Goal: Task Accomplishment & Management: Use online tool/utility

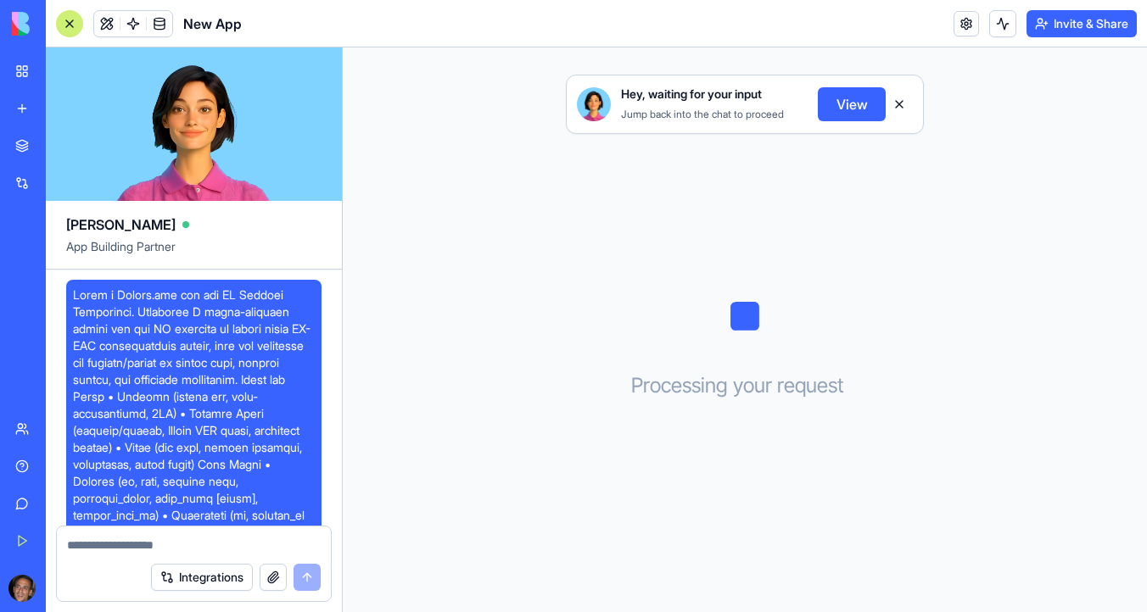
scroll to position [1833, 0]
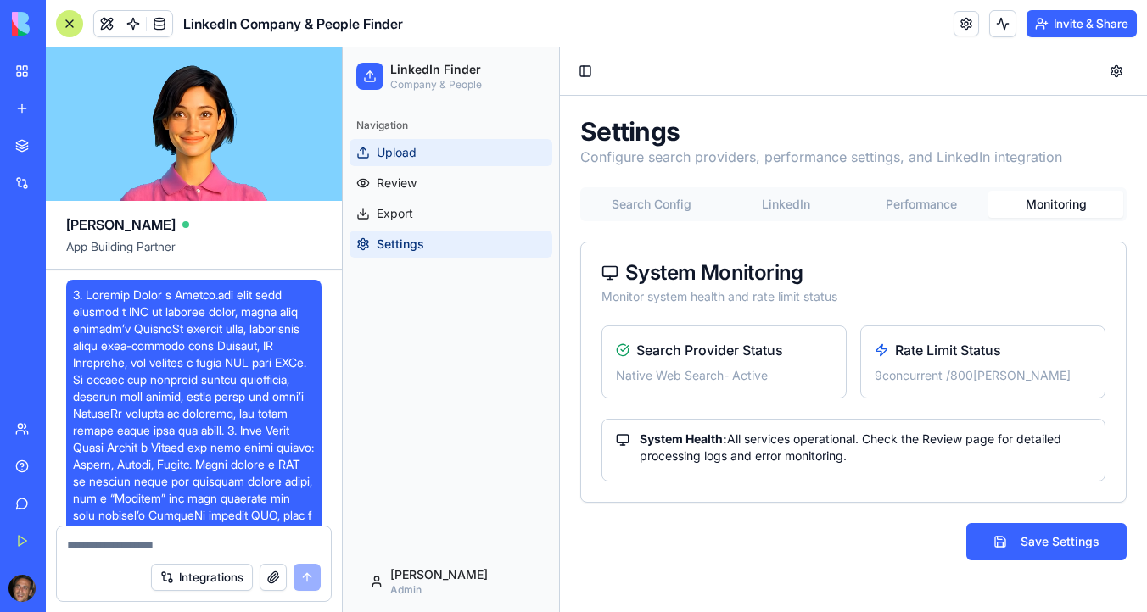
scroll to position [4896, 0]
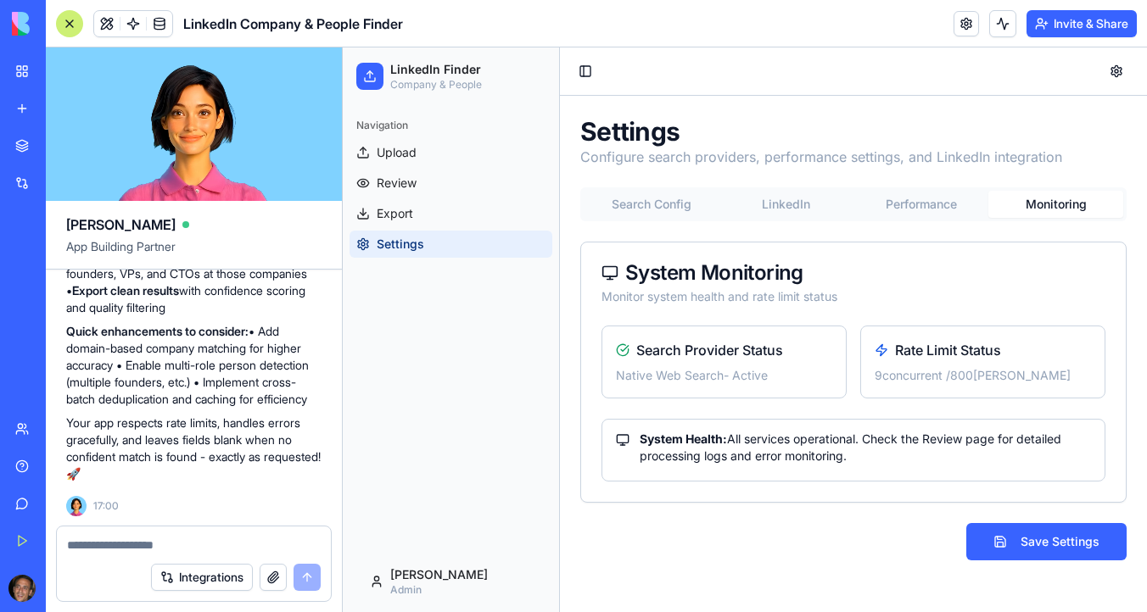
click at [19, 28] on img at bounding box center [64, 24] width 105 height 24
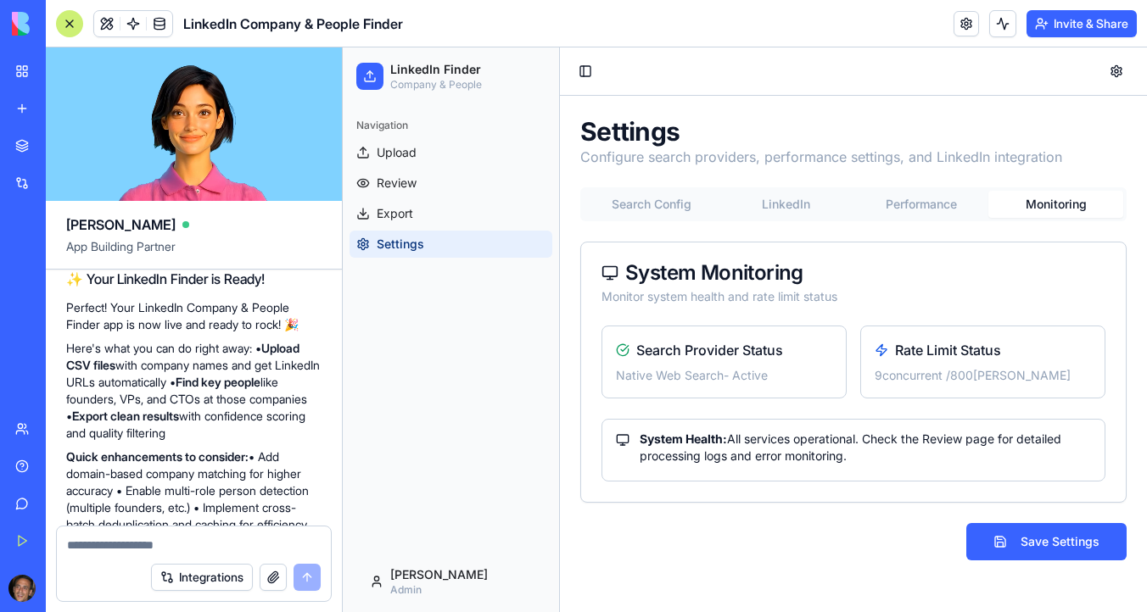
scroll to position [4436, 0]
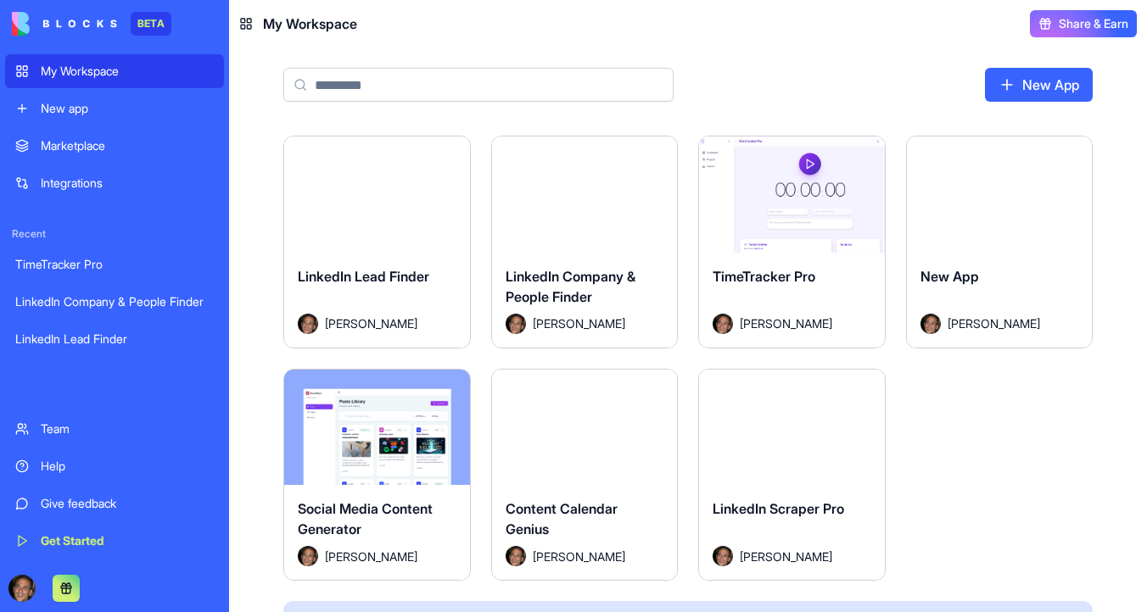
click at [567, 180] on button "Launch" at bounding box center [584, 194] width 127 height 34
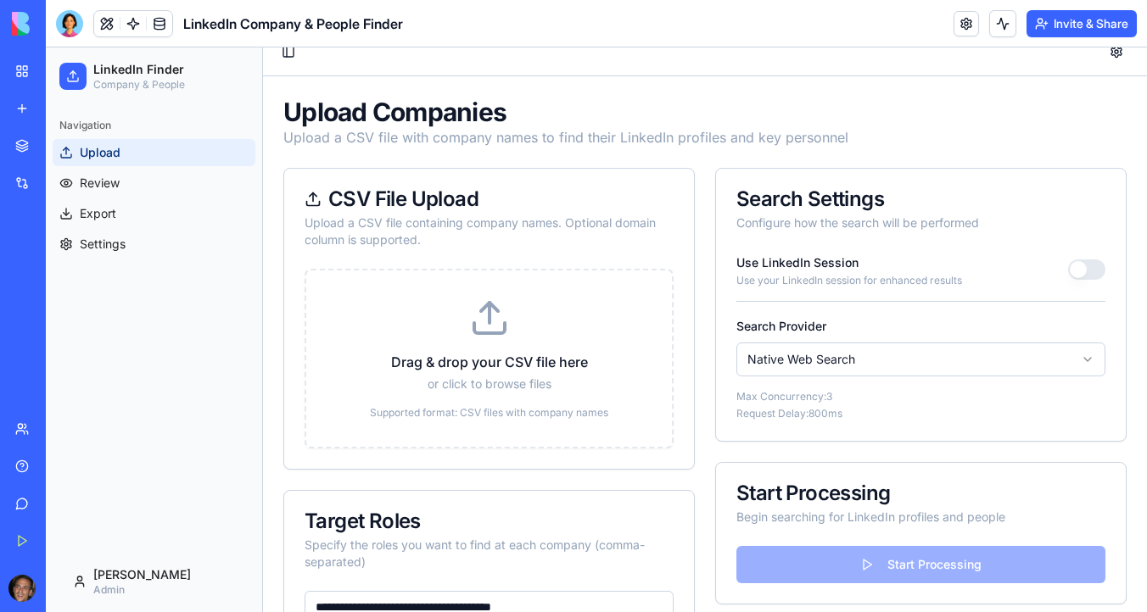
scroll to position [21, 0]
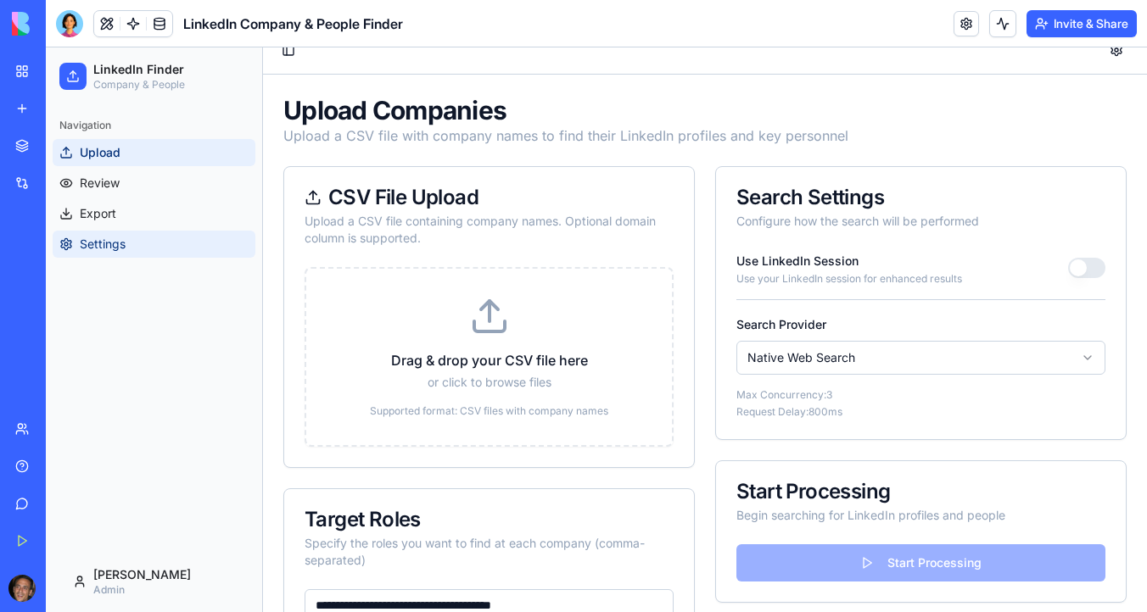
click at [150, 245] on link "Settings" at bounding box center [154, 244] width 203 height 27
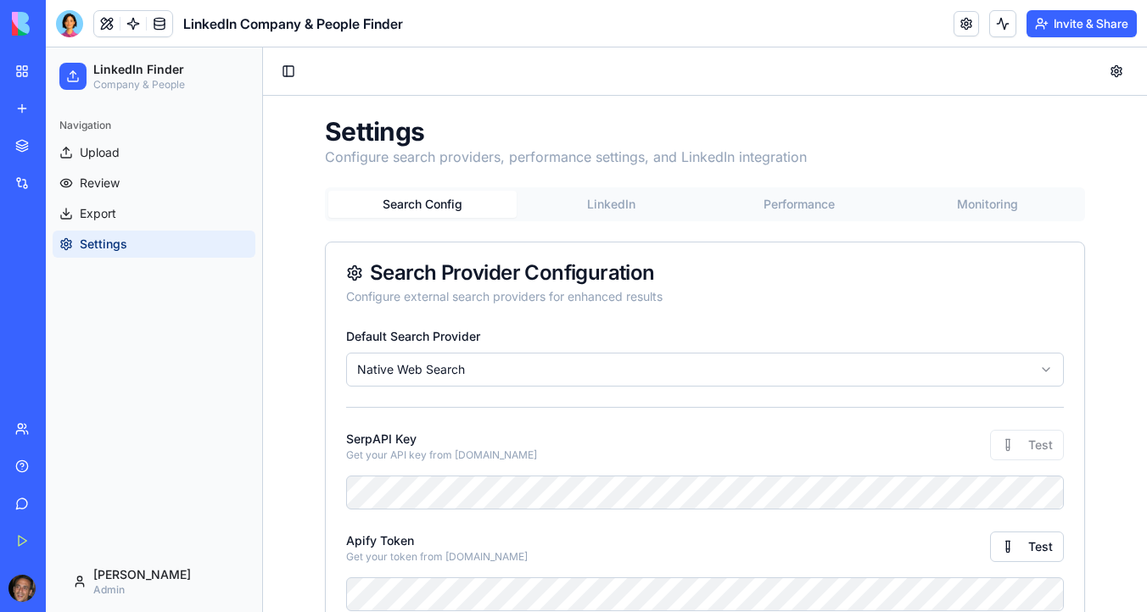
click at [598, 193] on button "LinkedIn" at bounding box center [610, 204] width 188 height 27
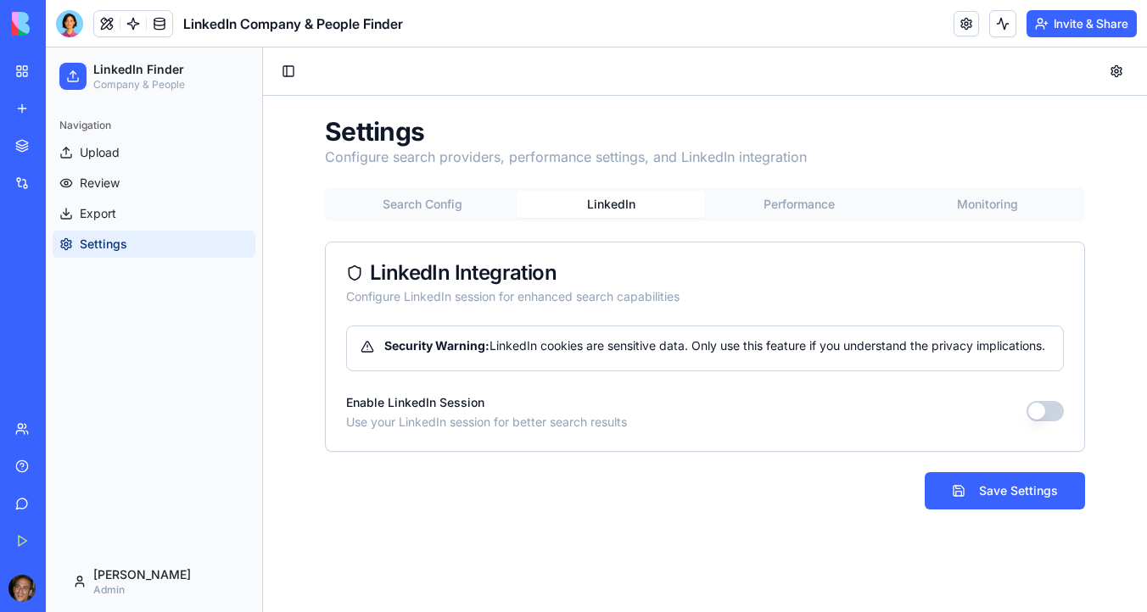
click at [468, 204] on button "Search Config" at bounding box center [422, 204] width 188 height 27
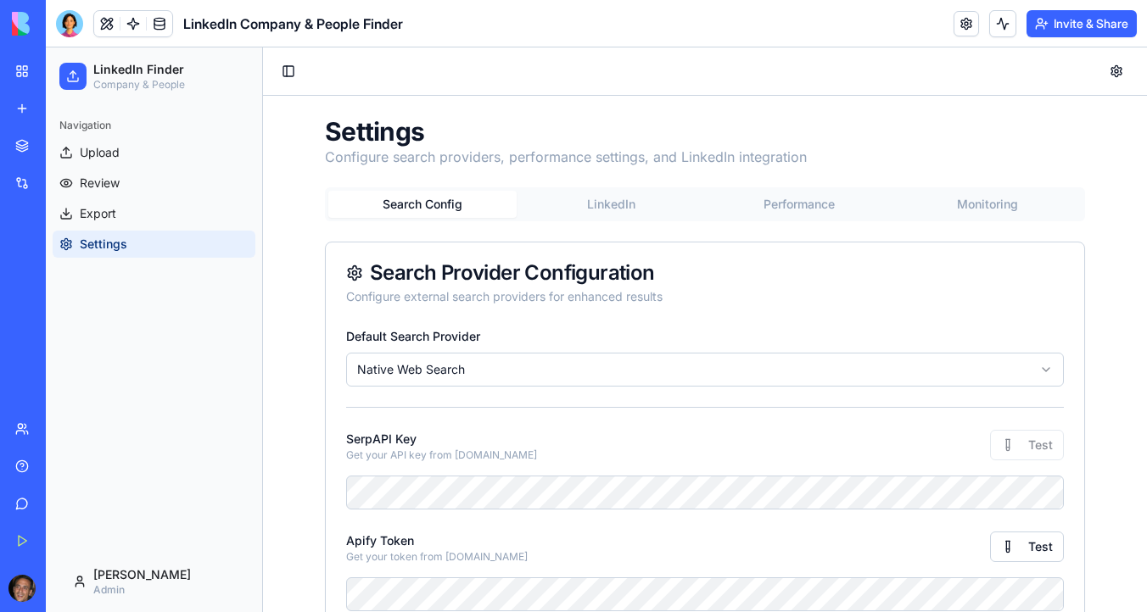
click at [602, 208] on button "LinkedIn" at bounding box center [610, 204] width 188 height 27
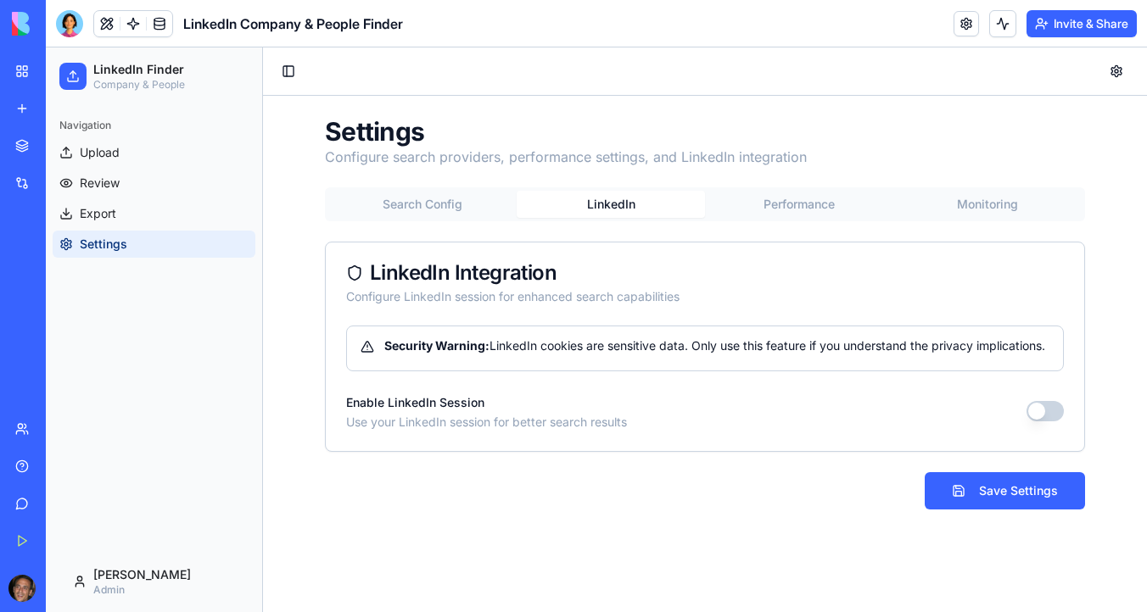
click at [803, 204] on button "Performance" at bounding box center [799, 204] width 188 height 27
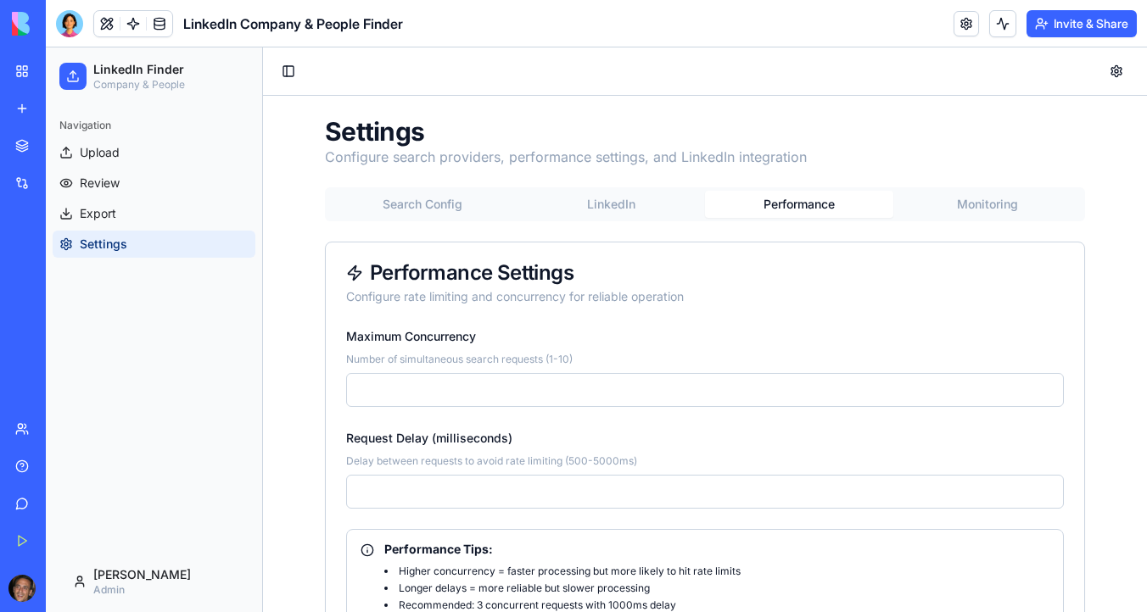
click at [969, 91] on main "Toggle Sidebar Settings Configure search providers, performance settings, and L…" at bounding box center [705, 387] width 884 height 681
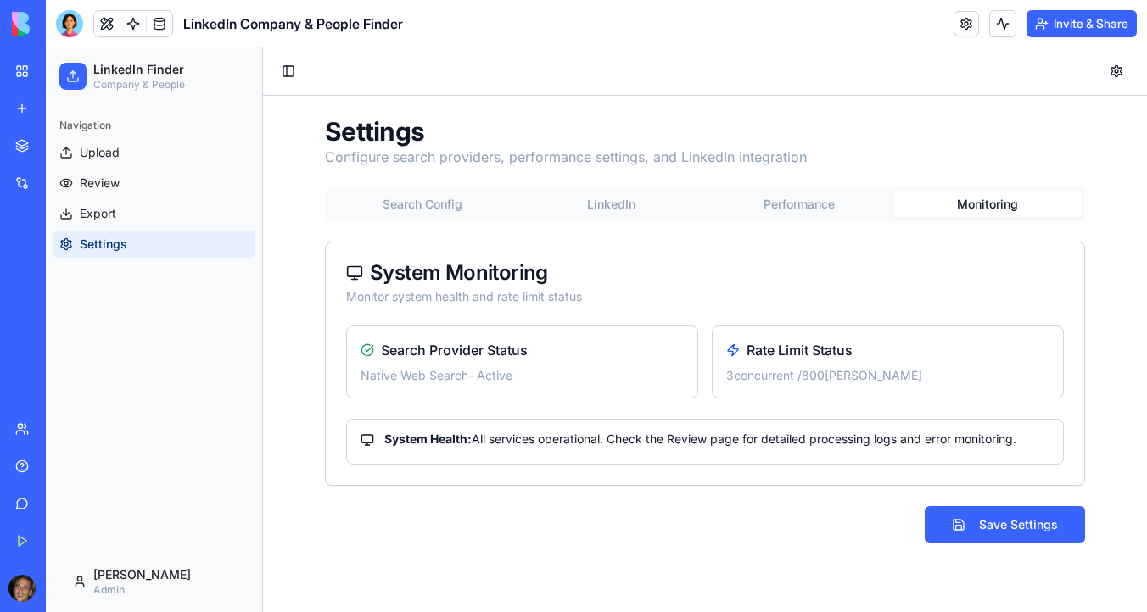
click at [384, 206] on button "Search Config" at bounding box center [422, 204] width 188 height 27
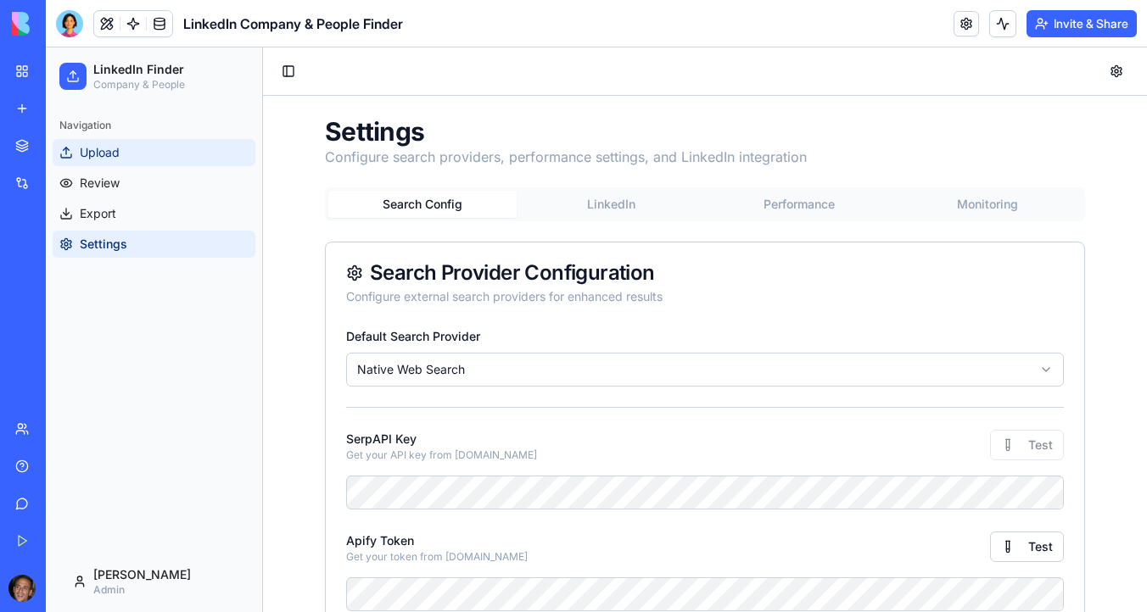
click at [141, 153] on link "Upload" at bounding box center [154, 152] width 203 height 27
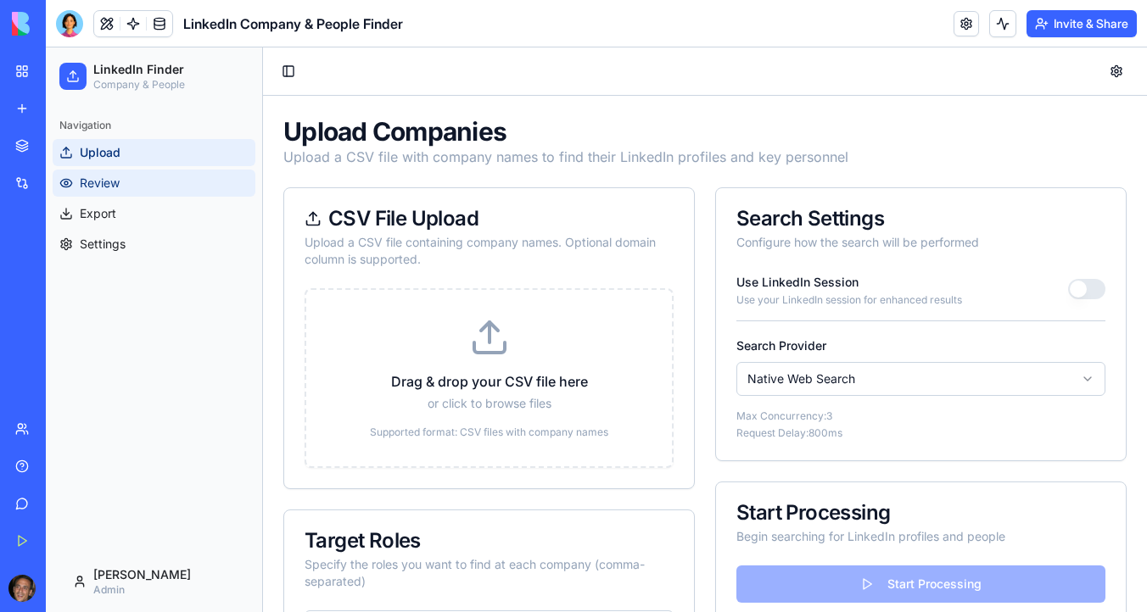
click at [138, 185] on link "Review" at bounding box center [154, 183] width 203 height 27
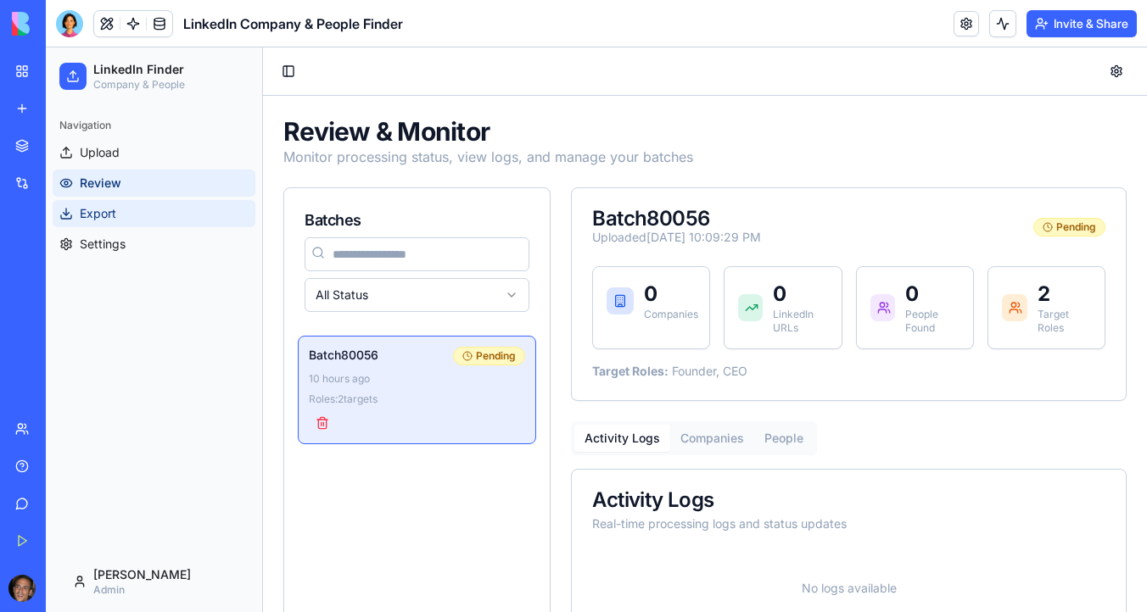
click at [139, 209] on link "Export" at bounding box center [154, 213] width 203 height 27
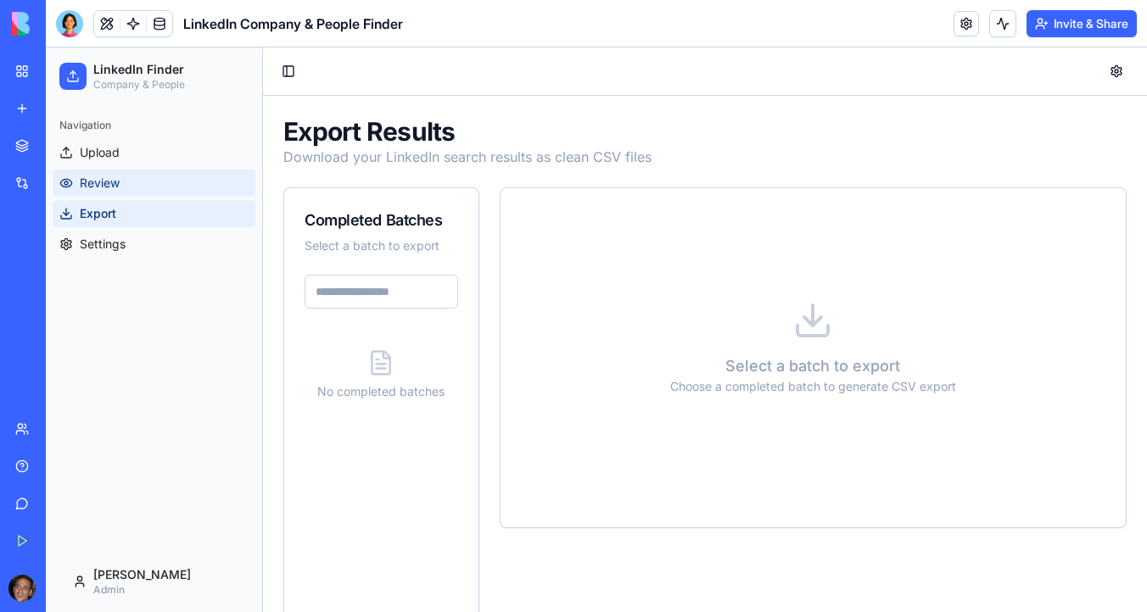
click at [142, 183] on link "Review" at bounding box center [154, 183] width 203 height 27
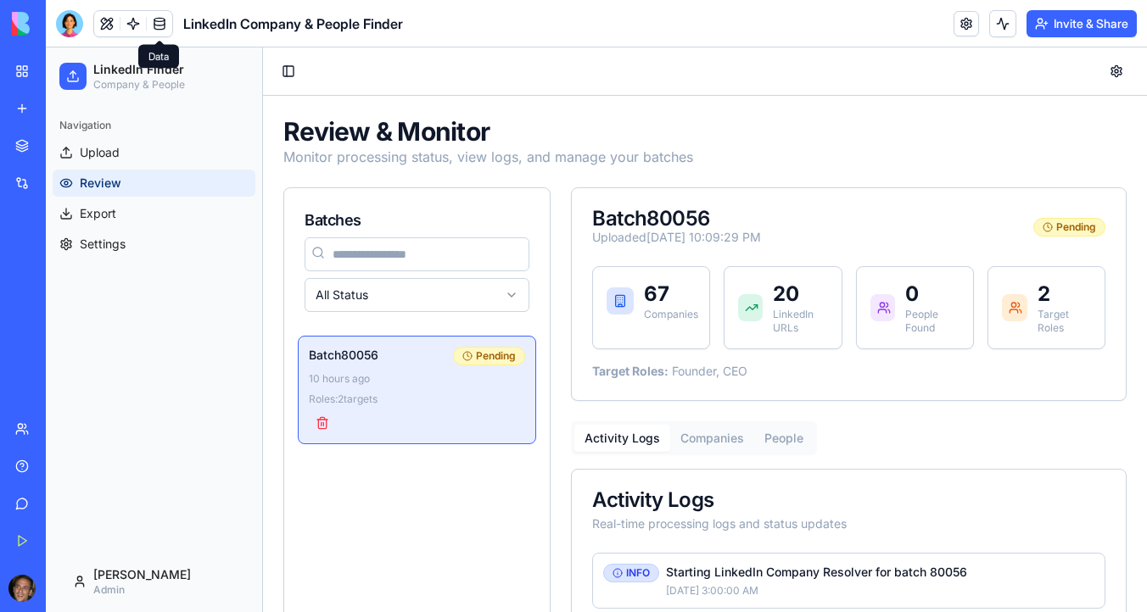
click at [160, 27] on link at bounding box center [159, 23] width 25 height 25
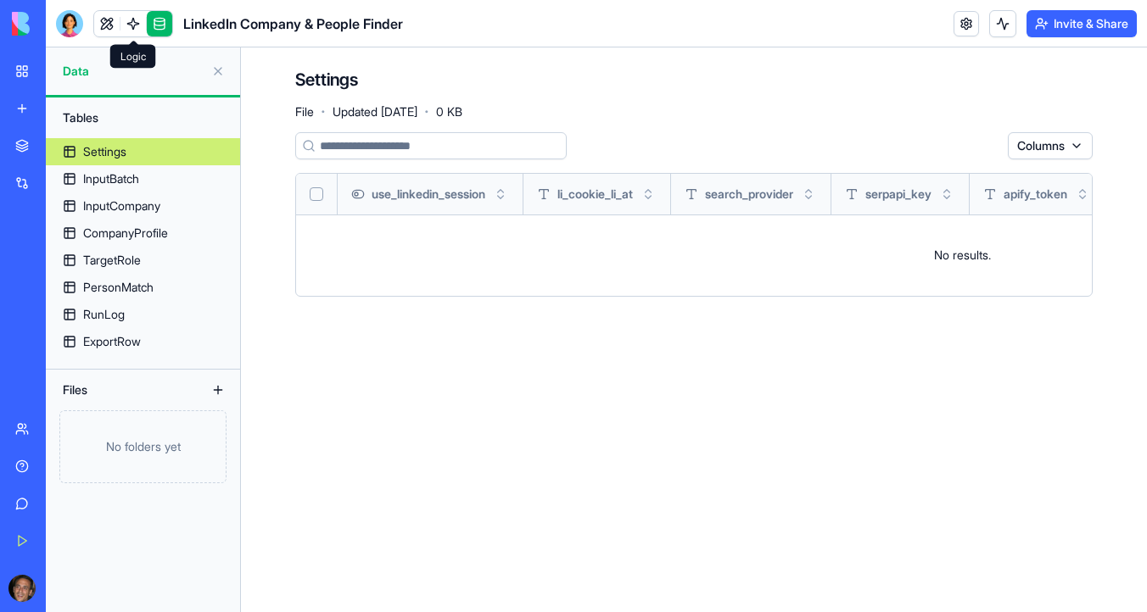
click at [137, 21] on link at bounding box center [132, 23] width 25 height 25
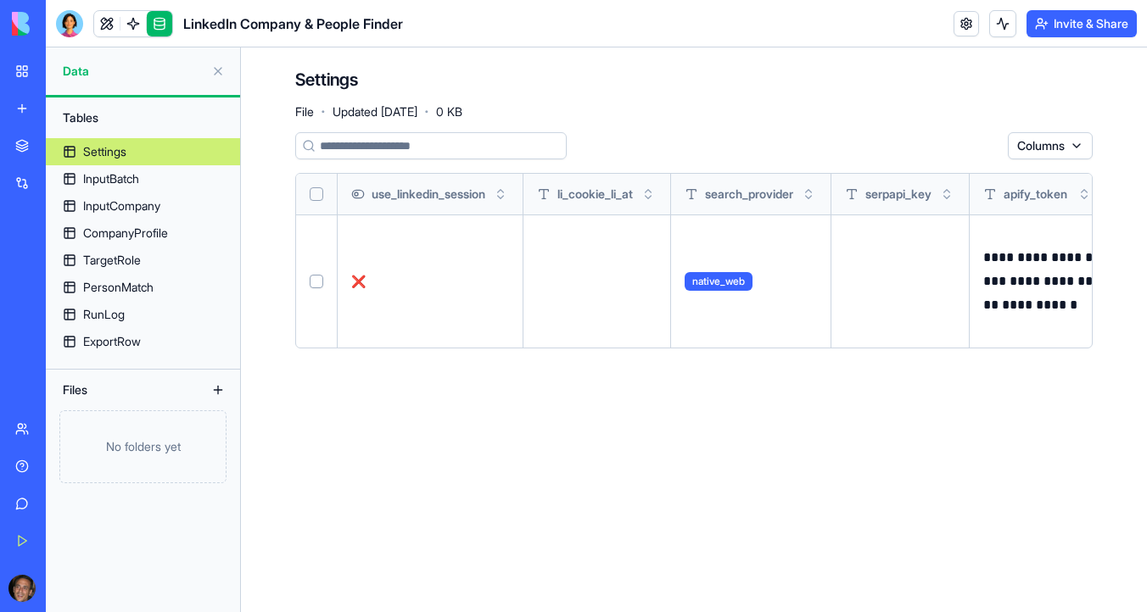
click at [133, 28] on link at bounding box center [132, 23] width 25 height 25
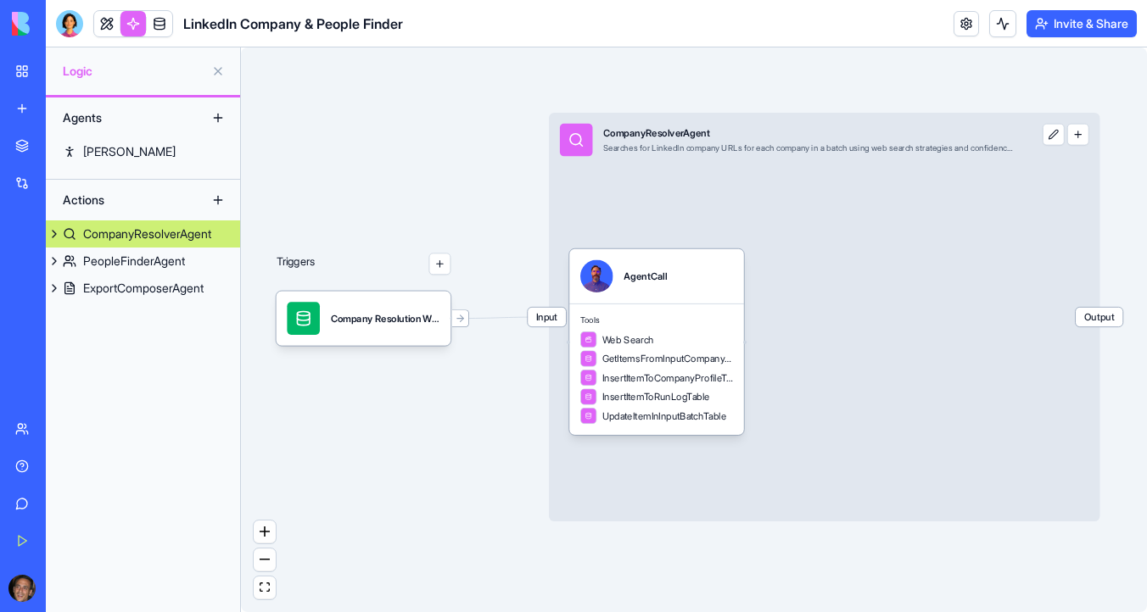
click at [1080, 141] on button "button" at bounding box center [1078, 135] width 22 height 22
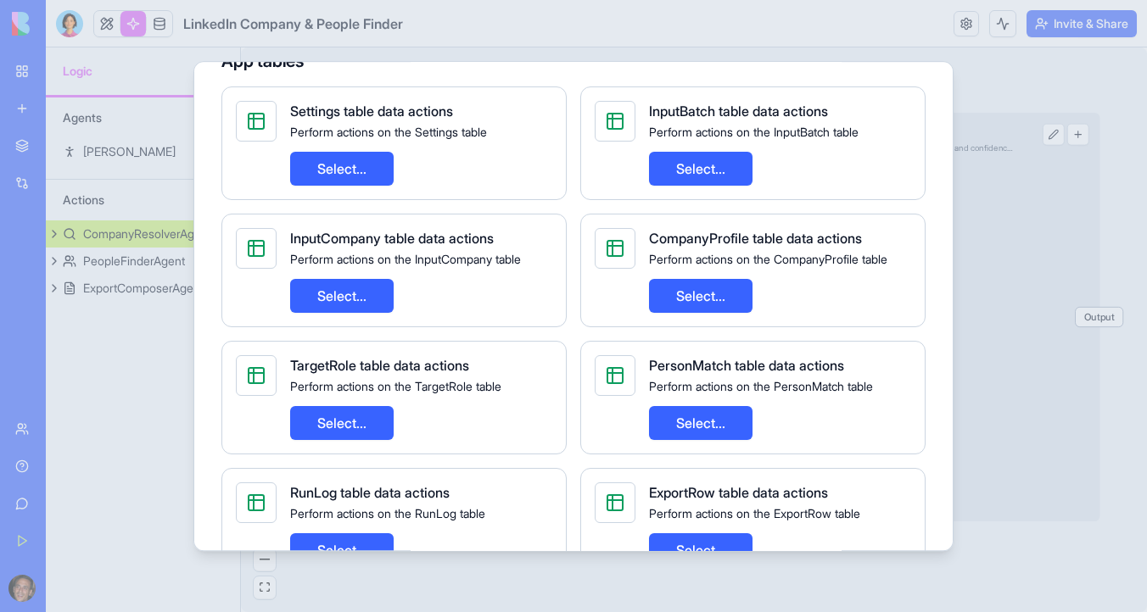
scroll to position [480, 0]
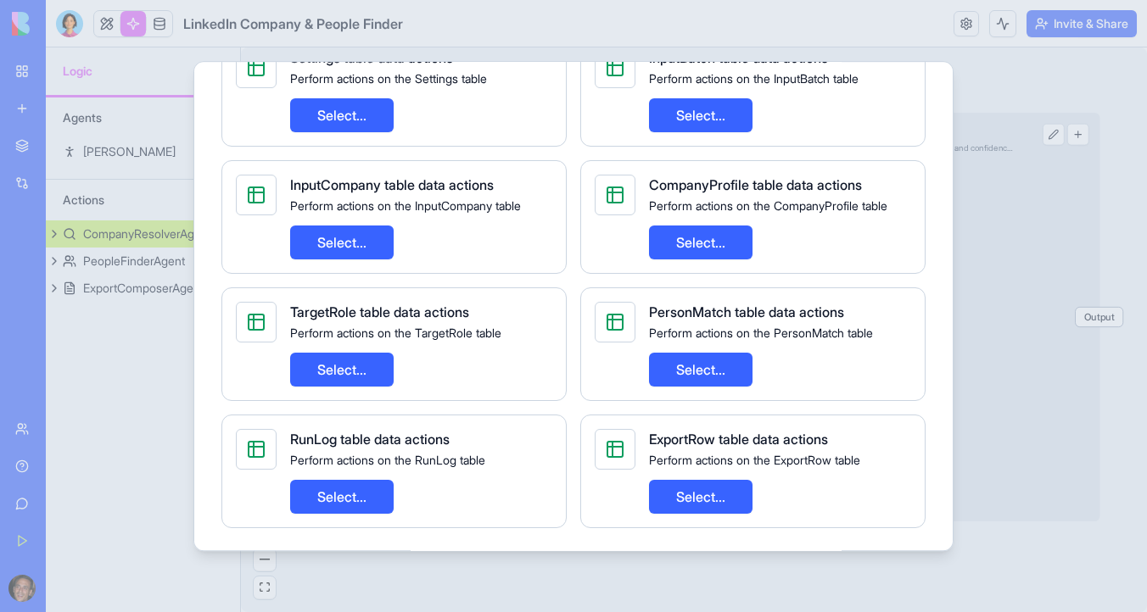
click at [997, 63] on div at bounding box center [573, 306] width 1147 height 612
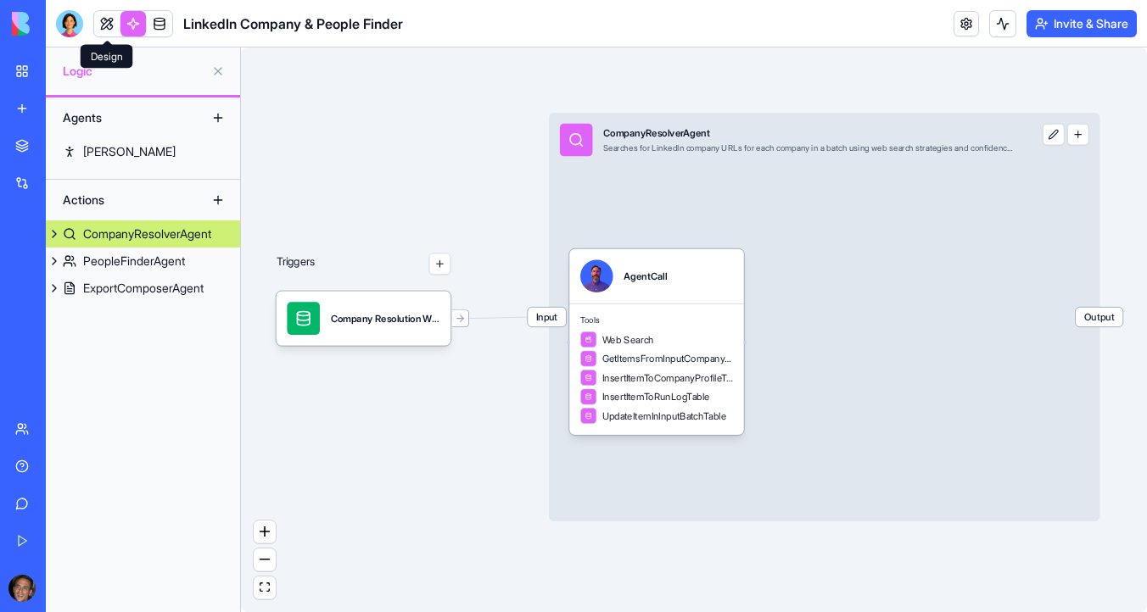
click at [100, 27] on link at bounding box center [106, 23] width 25 height 25
